Goal: Task Accomplishment & Management: Manage account settings

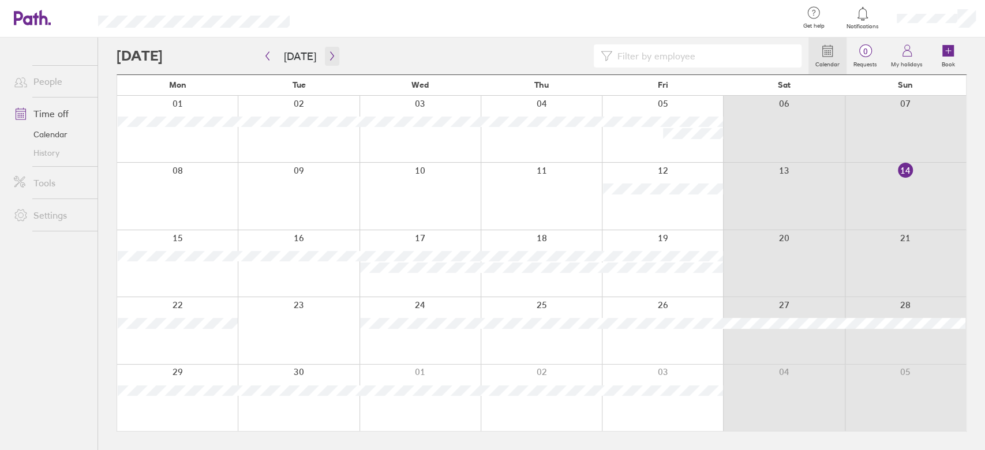
click at [328, 57] on icon "button" at bounding box center [332, 55] width 9 height 9
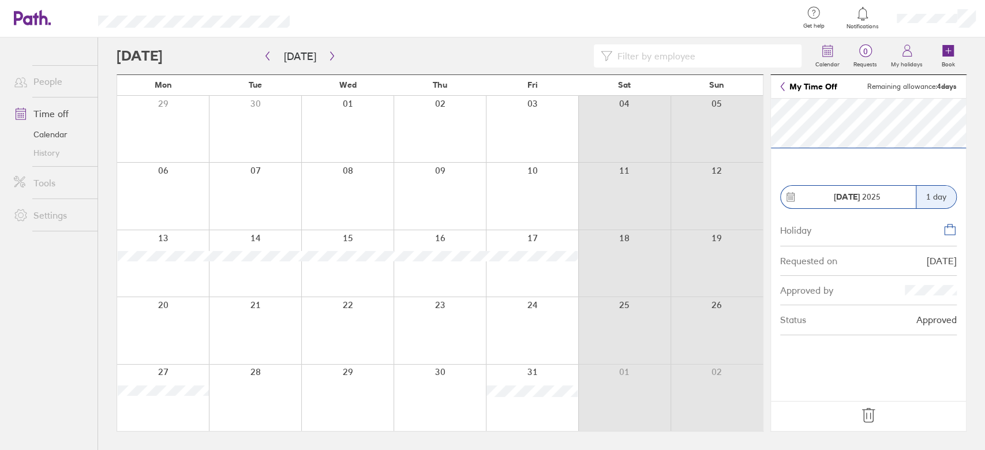
click at [867, 417] on icon at bounding box center [868, 415] width 18 height 18
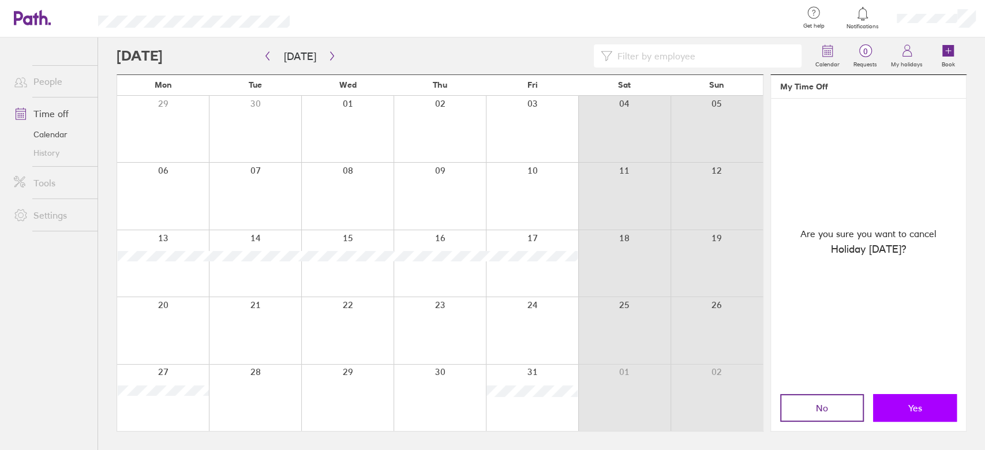
click at [903, 403] on button "Yes" at bounding box center [915, 408] width 84 height 28
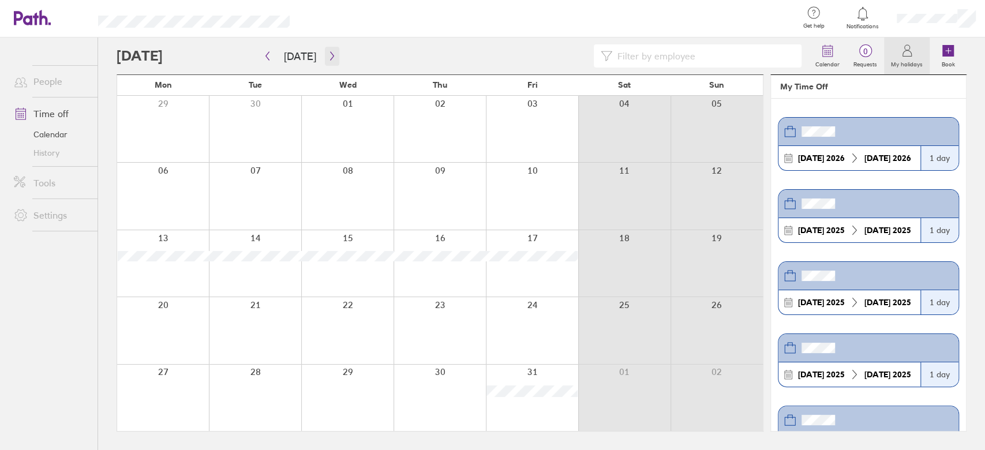
click at [325, 50] on button "button" at bounding box center [332, 56] width 14 height 19
click at [328, 55] on icon "button" at bounding box center [332, 55] width 9 height 9
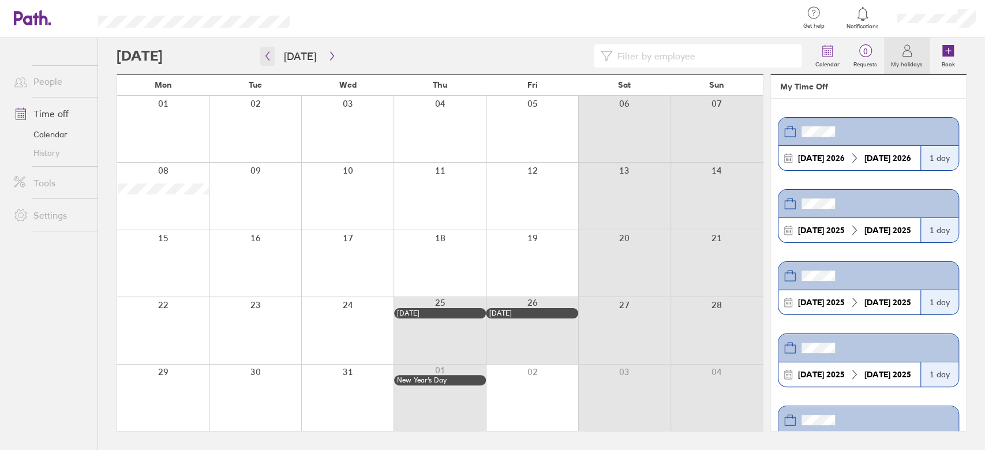
click at [265, 54] on icon "button" at bounding box center [267, 55] width 9 height 9
